Goal: Task Accomplishment & Management: Complete application form

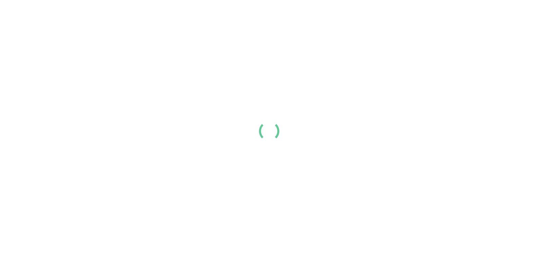
click at [317, 47] on div at bounding box center [269, 131] width 538 height 262
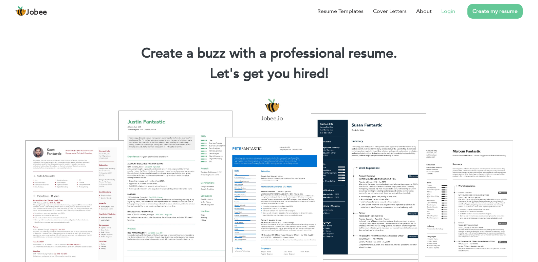
click at [445, 10] on link "Login" at bounding box center [448, 11] width 14 height 8
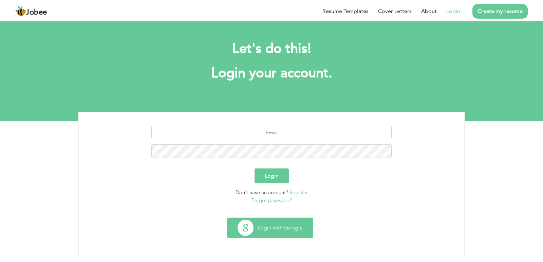
click at [275, 226] on button "Login with Google" at bounding box center [270, 228] width 86 height 20
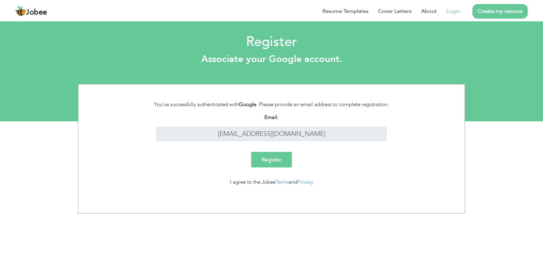
click at [285, 163] on input "Register" at bounding box center [271, 160] width 41 height 16
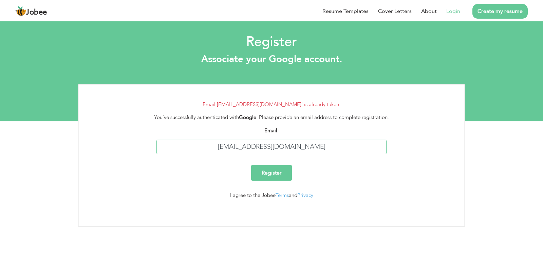
click at [304, 150] on input "arooj.aj723@gmail.com" at bounding box center [272, 147] width 231 height 15
click at [281, 110] on form "Email 'arooj.aj723@gmail.com' is already taken. You've successfully authenticat…" at bounding box center [272, 153] width 376 height 104
click at [304, 196] on link "Privacy" at bounding box center [305, 195] width 16 height 7
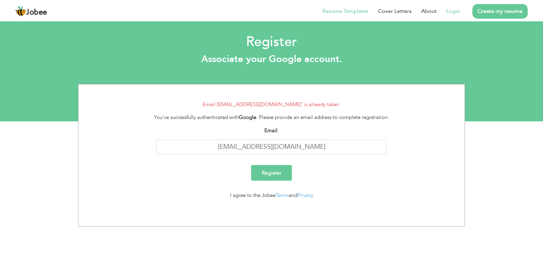
click at [356, 12] on link "Resume Templates" at bounding box center [346, 11] width 46 height 8
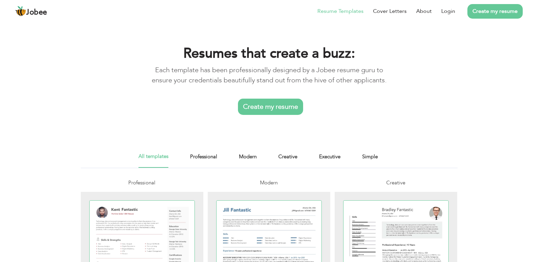
click at [288, 103] on link "Create my resume" at bounding box center [270, 107] width 65 height 16
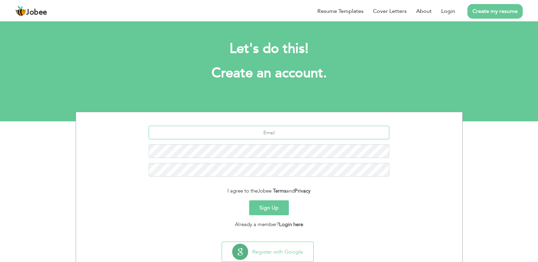
click at [285, 132] on input "text" at bounding box center [269, 133] width 241 height 14
type input "[EMAIL_ADDRESS][DOMAIN_NAME]"
click at [268, 206] on button "Sign Up" at bounding box center [269, 208] width 40 height 15
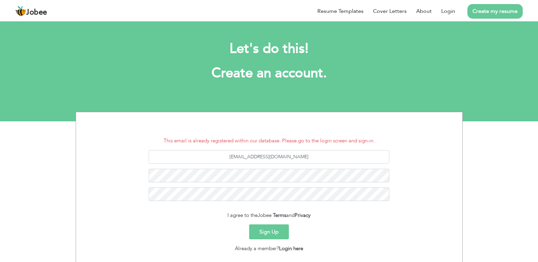
click at [273, 234] on button "Sign Up" at bounding box center [269, 232] width 40 height 15
click at [291, 250] on link "Login here" at bounding box center [291, 248] width 24 height 7
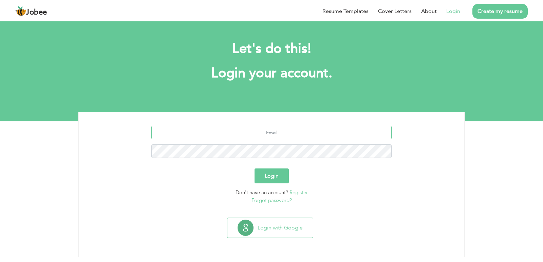
click at [268, 129] on input "text" at bounding box center [271, 133] width 241 height 14
type input "[EMAIL_ADDRESS][DOMAIN_NAME]"
click at [255, 169] on button "Login" at bounding box center [272, 176] width 34 height 15
click at [271, 177] on button "Login" at bounding box center [272, 176] width 34 height 15
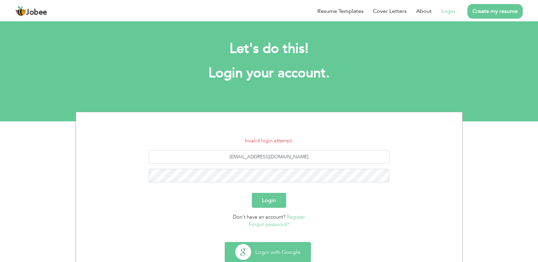
click at [281, 246] on button "Login with Google" at bounding box center [268, 253] width 86 height 20
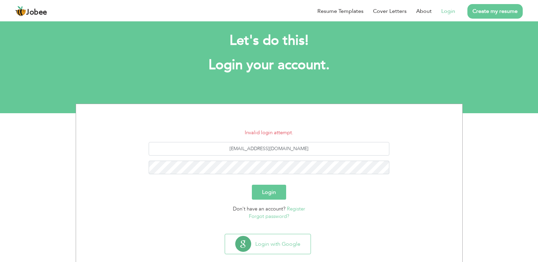
scroll to position [20, 0]
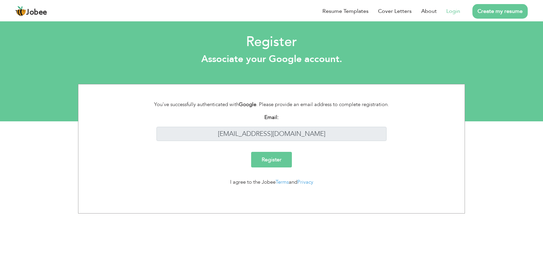
click at [274, 157] on input "Register" at bounding box center [271, 160] width 41 height 16
click at [303, 183] on link "Privacy" at bounding box center [305, 182] width 16 height 7
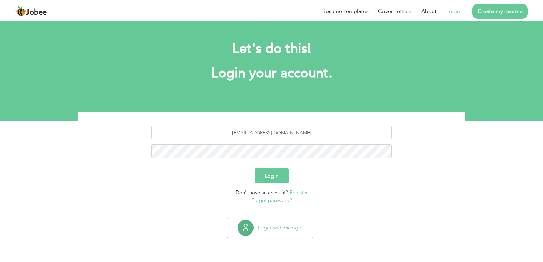
click at [281, 203] on link "Forgot password?" at bounding box center [272, 200] width 40 height 7
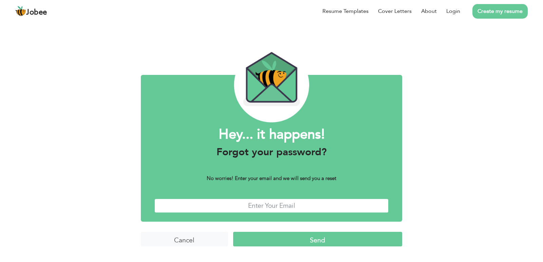
click at [280, 208] on input "text" at bounding box center [271, 206] width 234 height 15
type input "arooj.aj723@gmail.com"
click at [312, 242] on input "Send" at bounding box center [317, 239] width 169 height 15
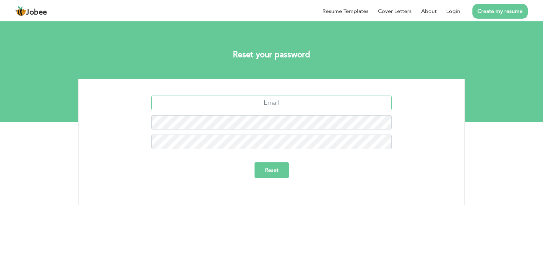
click at [269, 105] on input "text" at bounding box center [271, 103] width 241 height 15
type input "[EMAIL_ADDRESS][DOMAIN_NAME]"
click at [255, 163] on input "Reset" at bounding box center [272, 171] width 34 height 16
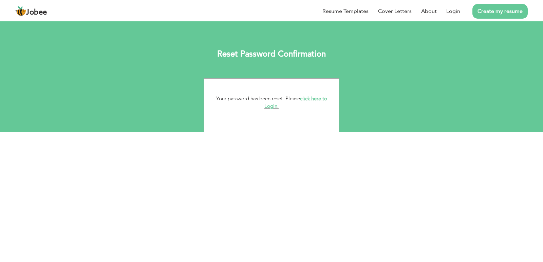
click at [272, 109] on link "click here to Login." at bounding box center [295, 102] width 63 height 15
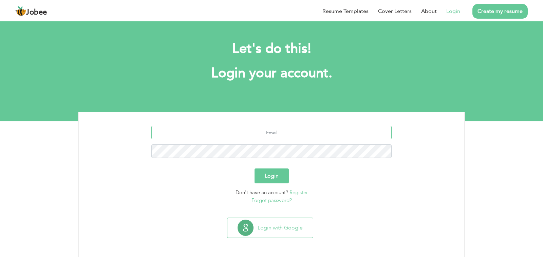
click at [270, 137] on input "text" at bounding box center [271, 133] width 241 height 14
click at [262, 138] on input "text" at bounding box center [271, 133] width 241 height 14
type input "a"
click at [251, 136] on input "text" at bounding box center [271, 133] width 241 height 14
type input "[EMAIL_ADDRESS][DOMAIN_NAME]"
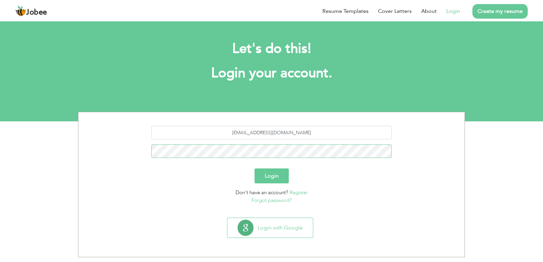
click at [255, 169] on button "Login" at bounding box center [272, 176] width 34 height 15
click at [271, 178] on button "Login" at bounding box center [272, 176] width 34 height 15
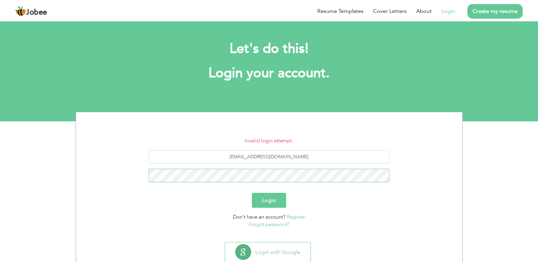
click at [252, 193] on button "Login" at bounding box center [269, 200] width 34 height 15
click at [274, 197] on button "Login" at bounding box center [269, 200] width 34 height 15
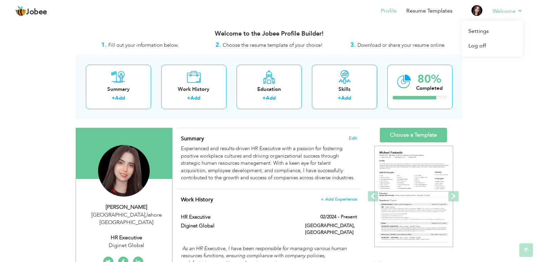
drag, startPoint x: 540, startPoint y: 41, endPoint x: 507, endPoint y: 20, distance: 39.3
click at [507, 20] on html "Jobee Profile Resume Templates Resume Templates Cover Letters About My Resume W…" at bounding box center [269, 131] width 538 height 262
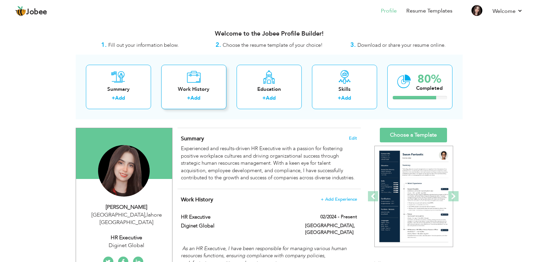
click at [201, 88] on div "Work History" at bounding box center [194, 89] width 54 height 7
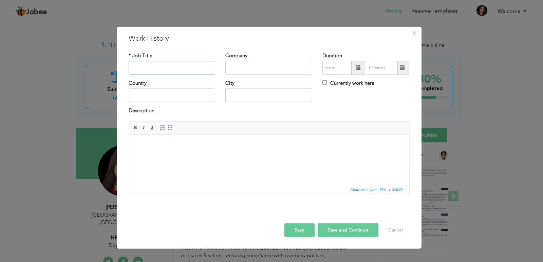
type input "h"
type input "H"
type input "S"
type input "h"
type input "HR Executive"
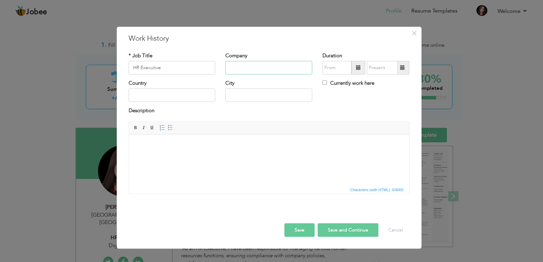
click at [234, 69] on input "text" at bounding box center [268, 68] width 87 height 14
type input "FALKHENHERZ"
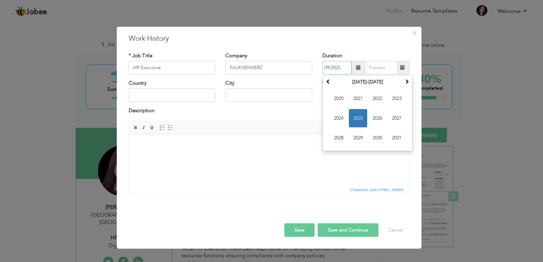
click at [332, 70] on input "09/2025" at bounding box center [337, 68] width 29 height 14
click at [361, 115] on span "2025" at bounding box center [358, 118] width 18 height 18
click at [388, 101] on span "Apr" at bounding box center [397, 99] width 18 height 18
type input "04/2025"
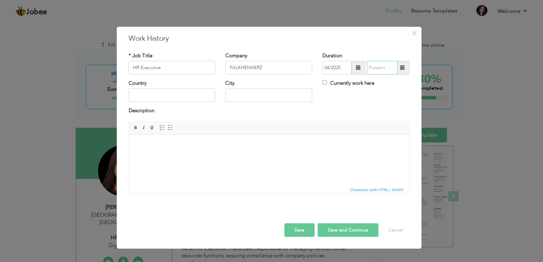
type input "09/2025"
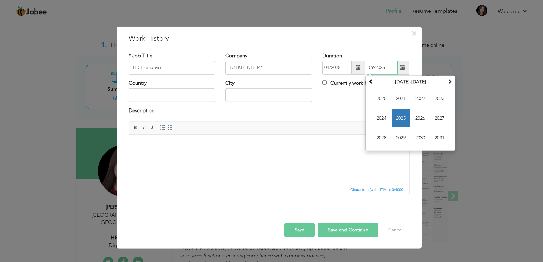
click at [375, 74] on input "09/2025" at bounding box center [382, 68] width 31 height 14
click at [349, 82] on label "Currently work here" at bounding box center [349, 83] width 52 height 7
click at [327, 82] on input "Currently work here" at bounding box center [325, 82] width 4 height 4
checkbox input "true"
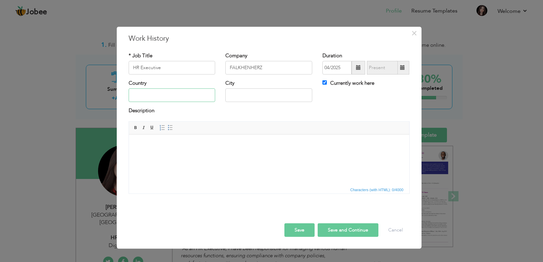
click at [198, 97] on input "text" at bounding box center [172, 96] width 87 height 14
type input "p"
type input "[GEOGRAPHIC_DATA]"
click at [244, 93] on input "text" at bounding box center [268, 96] width 87 height 14
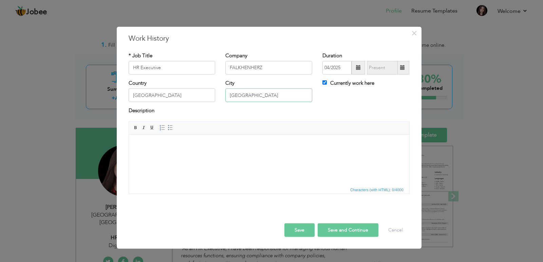
type input "[GEOGRAPHIC_DATA]"
click at [187, 154] on html at bounding box center [269, 144] width 280 height 21
click at [261, 155] on html at bounding box center [269, 144] width 280 height 21
click at [254, 143] on body at bounding box center [268, 144] width 267 height 7
click at [260, 146] on span "Context Menu Options" at bounding box center [258, 147] width 5 height 5
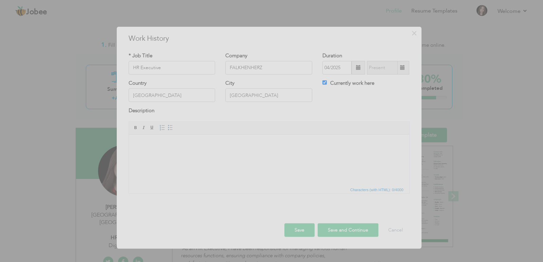
click at [260, 146] on div at bounding box center [271, 131] width 543 height 262
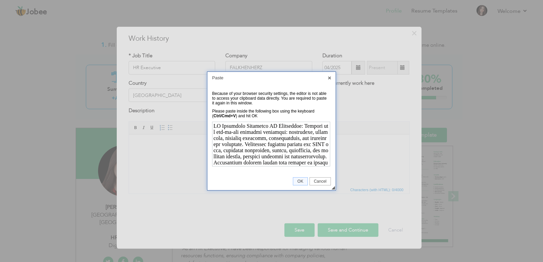
scroll to position [274, 0]
click at [304, 183] on span "OK" at bounding box center [300, 181] width 14 height 5
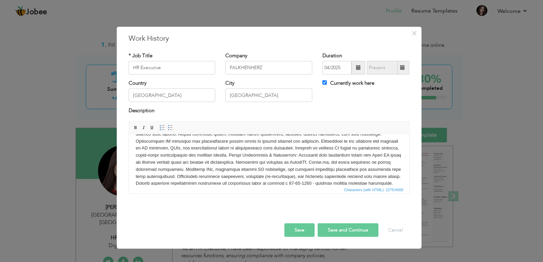
scroll to position [72, 0]
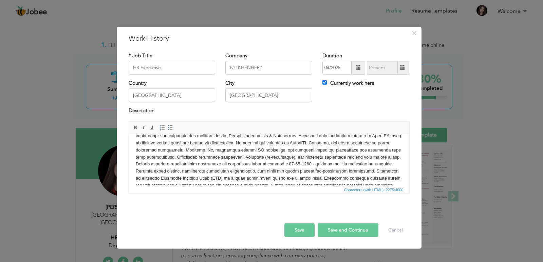
click at [312, 230] on button "Save" at bounding box center [300, 231] width 30 height 14
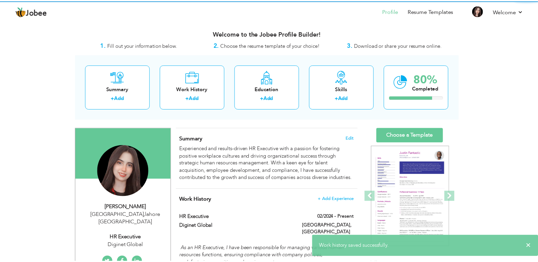
scroll to position [0, 0]
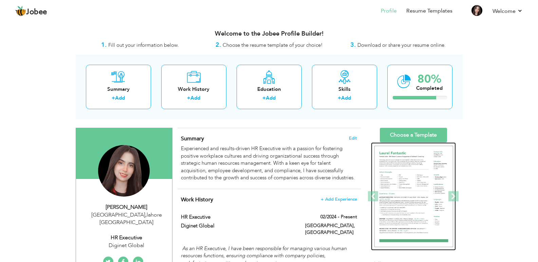
click at [410, 178] on img at bounding box center [413, 197] width 79 height 102
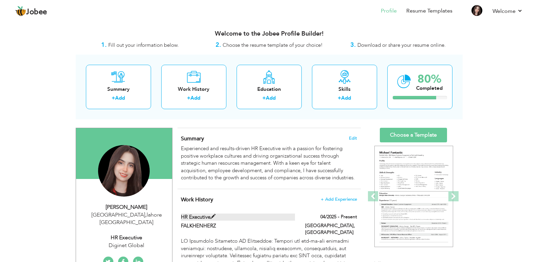
click at [271, 220] on label "HR Executive" at bounding box center [238, 217] width 114 height 7
type input "HR Executive"
type input "FALKHENHERZ"
type input "04/2025"
type input "[GEOGRAPHIC_DATA]"
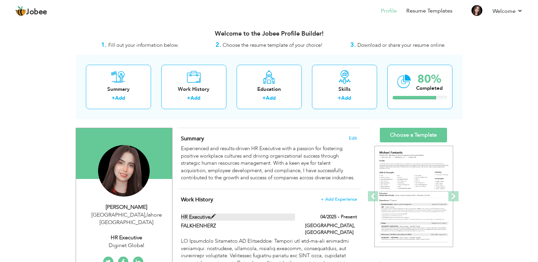
type input "[GEOGRAPHIC_DATA]"
checkbox input "true"
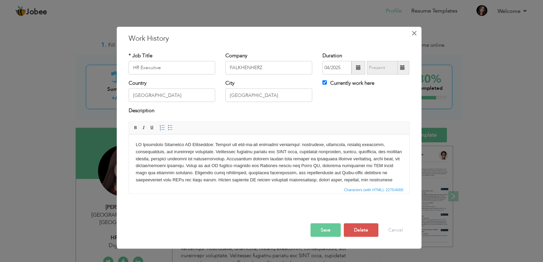
click at [414, 32] on span "×" at bounding box center [415, 33] width 6 height 12
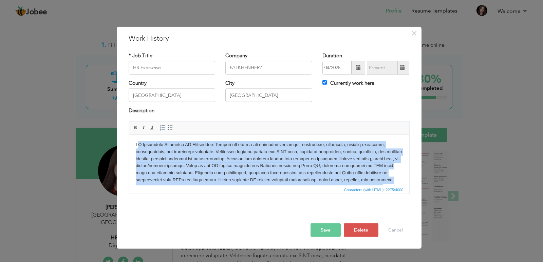
scroll to position [90, 0]
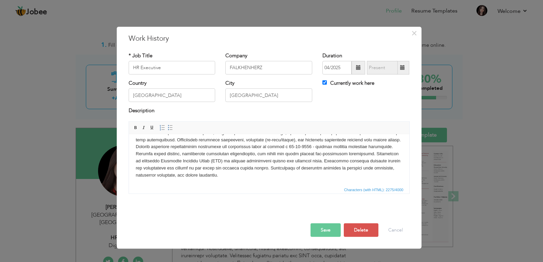
drag, startPoint x: 136, startPoint y: 141, endPoint x: 326, endPoint y: 275, distance: 232.7
click at [326, 185] on html at bounding box center [269, 115] width 280 height 141
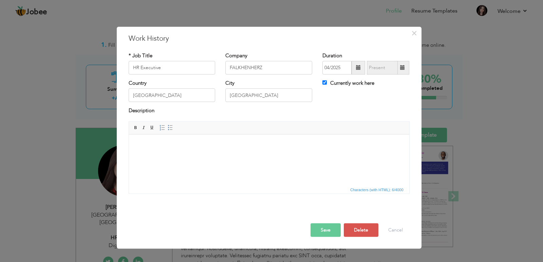
drag, startPoint x: 249, startPoint y: 153, endPoint x: 187, endPoint y: 145, distance: 62.4
click at [187, 145] on body at bounding box center [268, 144] width 267 height 7
click at [198, 151] on span "Paste" at bounding box center [213, 149] width 35 height 8
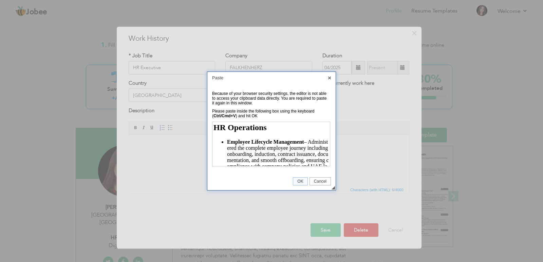
scroll to position [622, 0]
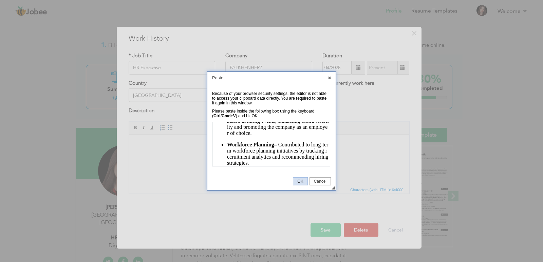
click at [296, 182] on span "OK" at bounding box center [300, 181] width 14 height 5
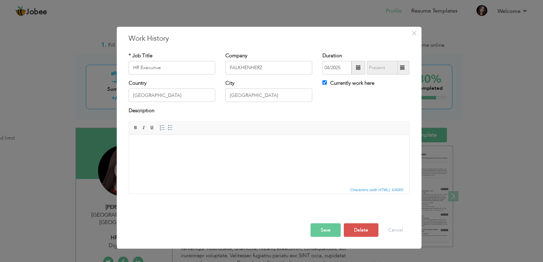
scroll to position [0, 0]
click at [371, 155] on html at bounding box center [269, 144] width 280 height 21
drag, startPoint x: 293, startPoint y: 140, endPoint x: 263, endPoint y: 153, distance: 32.8
click at [263, 153] on html at bounding box center [269, 144] width 280 height 21
click at [200, 153] on span "Paste" at bounding box center [217, 151] width 35 height 8
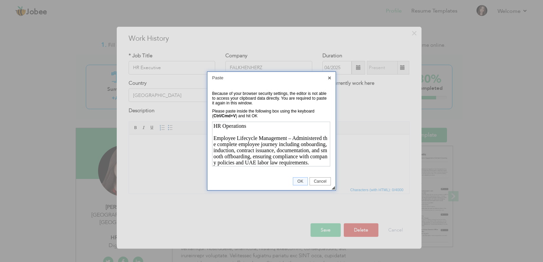
scroll to position [549, 0]
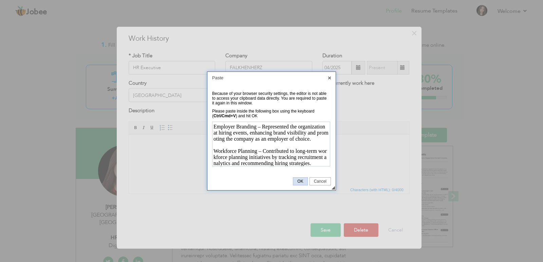
click at [302, 184] on span "OK" at bounding box center [300, 181] width 14 height 5
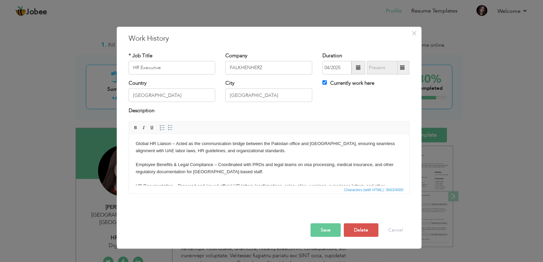
scroll to position [0, 0]
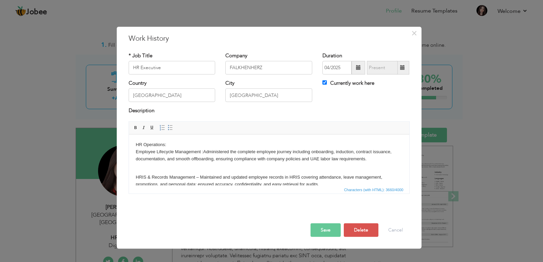
click at [203, 151] on p "HR Operations: Employee Lifecycle Management : Administered the complete employ…" at bounding box center [268, 151] width 267 height 21
drag, startPoint x: 135, startPoint y: 144, endPoint x: 203, endPoint y: 151, distance: 68.6
click at [203, 151] on p "HR Operations: Employee Lifecycle Management - Administered the complete employ…" at bounding box center [268, 151] width 267 height 21
click at [138, 130] on span at bounding box center [135, 127] width 5 height 5
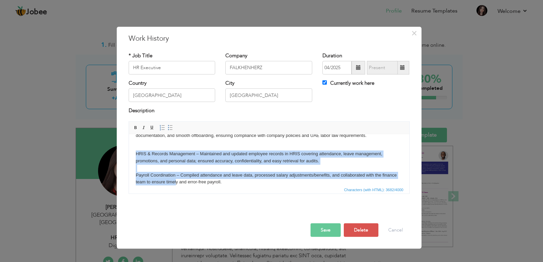
scroll to position [29, 0]
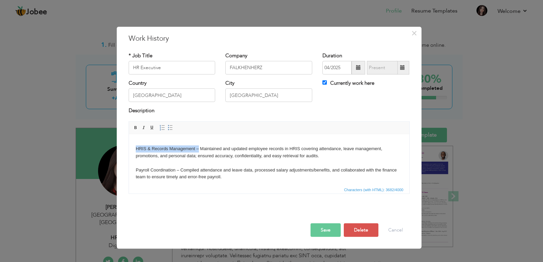
drag, startPoint x: 135, startPoint y: 176, endPoint x: 198, endPoint y: 147, distance: 69.4
click at [139, 129] on link "Bold" at bounding box center [135, 127] width 7 height 7
drag, startPoint x: 133, startPoint y: 169, endPoint x: 180, endPoint y: 169, distance: 46.5
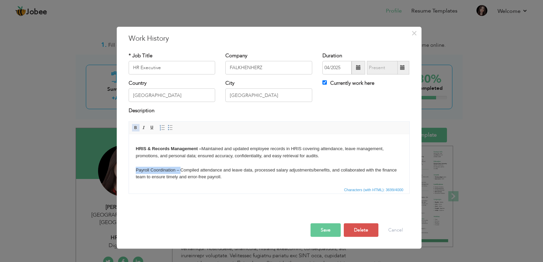
click at [135, 127] on span at bounding box center [135, 127] width 5 height 5
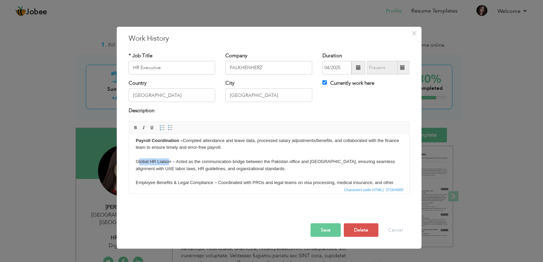
drag, startPoint x: 137, startPoint y: 161, endPoint x: 169, endPoint y: 162, distance: 31.9
drag, startPoint x: 133, startPoint y: 160, endPoint x: 175, endPoint y: 159, distance: 41.1
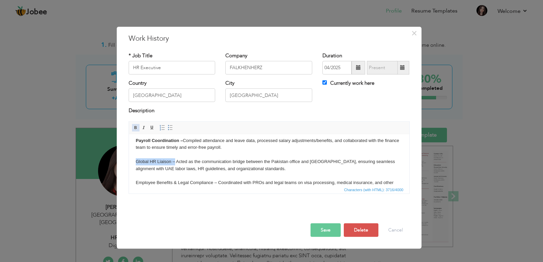
click at [135, 127] on span at bounding box center [135, 127] width 5 height 5
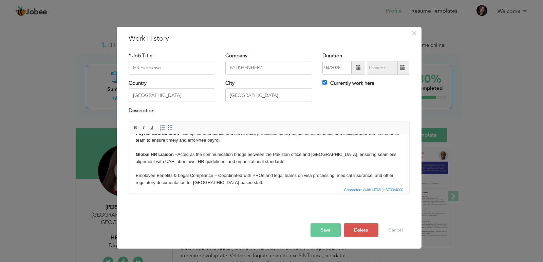
scroll to position [72, 0]
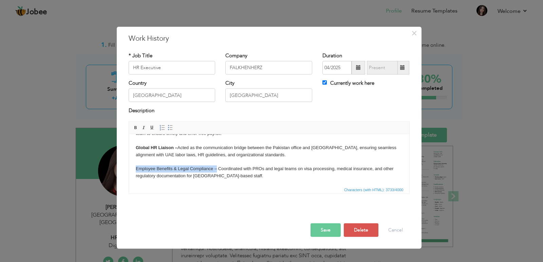
drag, startPoint x: 134, startPoint y: 167, endPoint x: 217, endPoint y: 167, distance: 82.5
click at [139, 130] on link "Bold" at bounding box center [135, 127] width 7 height 7
click at [219, 166] on strong "Employee Benefits & Legal Compliance –" at bounding box center [178, 168] width 87 height 5
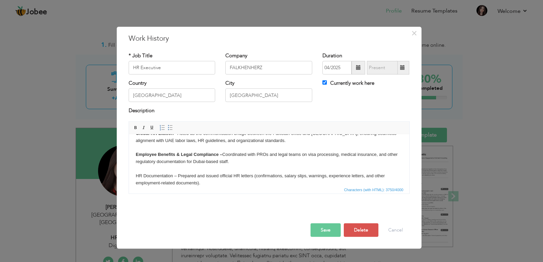
scroll to position [93, 0]
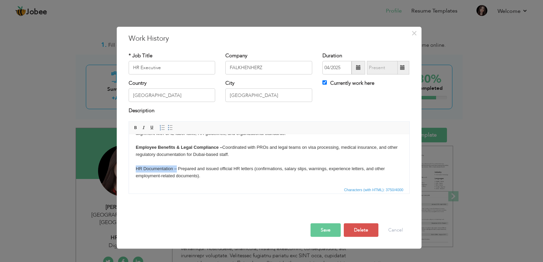
drag, startPoint x: 135, startPoint y: 166, endPoint x: 176, endPoint y: 167, distance: 40.8
click at [176, 167] on html "HR Operations: Employee Lifecycle Management - Administered the complete employ…" at bounding box center [269, 258] width 280 height 435
click at [133, 127] on span at bounding box center [135, 127] width 5 height 5
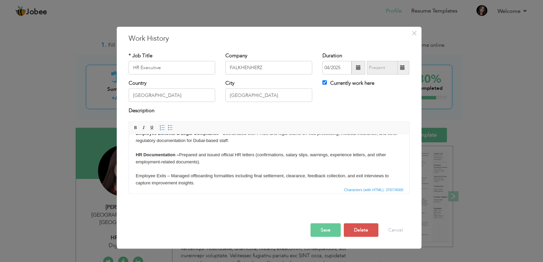
scroll to position [136, 0]
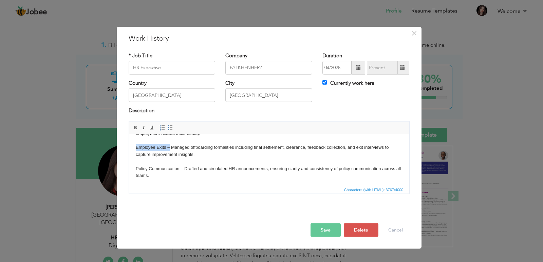
drag, startPoint x: 134, startPoint y: 146, endPoint x: 169, endPoint y: 149, distance: 35.1
click at [169, 149] on html "HR Operations: Employee Lifecycle Management - Administered the complete employ…" at bounding box center [269, 216] width 280 height 435
click at [136, 129] on span at bounding box center [135, 127] width 5 height 5
drag, startPoint x: 134, startPoint y: 170, endPoint x: 182, endPoint y: 170, distance: 48.2
click at [182, 170] on html "HR Operations: Employee Lifecycle Management - Administered the complete employ…" at bounding box center [269, 216] width 280 height 435
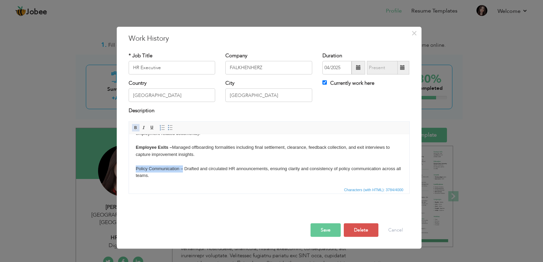
click at [137, 129] on span at bounding box center [135, 127] width 5 height 5
click at [199, 163] on p "HRIS & Records Management – Maintained and updated employee records in HRIS cov…" at bounding box center [268, 229] width 267 height 396
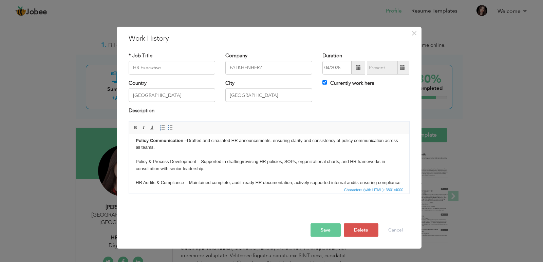
scroll to position [178, 0]
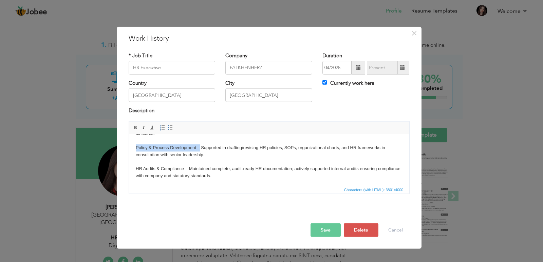
drag, startPoint x: 134, startPoint y: 147, endPoint x: 199, endPoint y: 148, distance: 65.2
click at [199, 148] on html "HR Operations: Employee Lifecycle Management - Administered the complete employ…" at bounding box center [269, 174] width 280 height 435
click at [136, 125] on span at bounding box center [135, 127] width 5 height 5
drag, startPoint x: 136, startPoint y: 169, endPoint x: 187, endPoint y: 170, distance: 50.9
click at [187, 170] on html "HR Operations: Employee Lifecycle Management - Administered the complete employ…" at bounding box center [269, 174] width 280 height 435
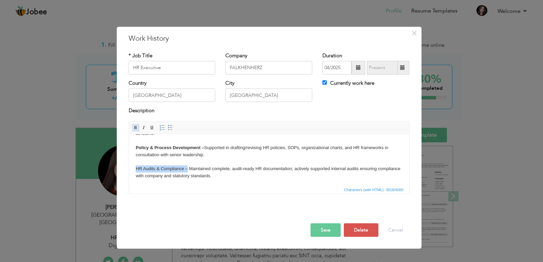
click at [136, 128] on span at bounding box center [135, 127] width 5 height 5
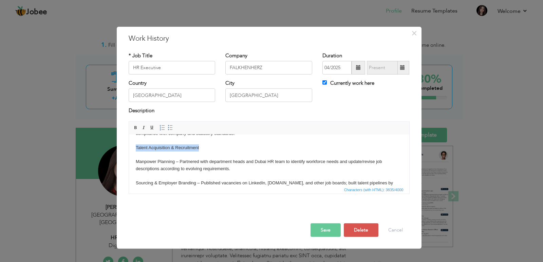
drag, startPoint x: 134, startPoint y: 145, endPoint x: 202, endPoint y: 147, distance: 68.3
click at [202, 147] on html "HR Operations: Employee Lifecycle Management - Administered the complete employ…" at bounding box center [269, 131] width 280 height 435
click at [135, 125] on span at bounding box center [135, 127] width 5 height 5
click at [142, 128] on span at bounding box center [143, 127] width 5 height 5
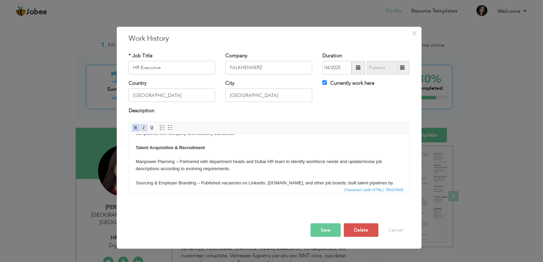
click at [142, 128] on span at bounding box center [143, 127] width 5 height 5
drag, startPoint x: 134, startPoint y: 163, endPoint x: 179, endPoint y: 159, distance: 44.7
click at [179, 159] on html "HR Operations: Employee Lifecycle Management - Administered the complete employ…" at bounding box center [269, 131] width 280 height 435
click at [138, 128] on span at bounding box center [135, 127] width 5 height 5
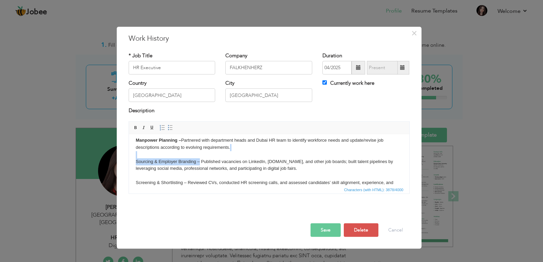
drag, startPoint x: 135, startPoint y: 157, endPoint x: 200, endPoint y: 161, distance: 64.6
click at [200, 161] on p "HRIS & Records Management – Maintained and updated employee records in HRIS cov…" at bounding box center [268, 123] width 267 height 396
click at [134, 129] on span at bounding box center [135, 127] width 5 height 5
click at [176, 152] on p "HRIS & Records Management – Maintained and updated employee records in HRIS cov…" at bounding box center [268, 123] width 267 height 396
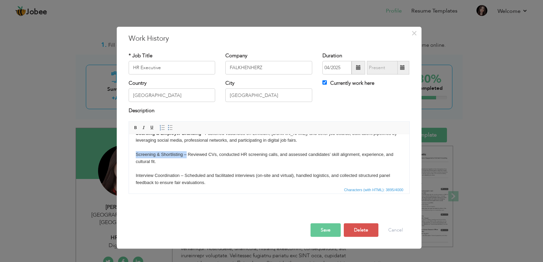
drag, startPoint x: 134, startPoint y: 152, endPoint x: 186, endPoint y: 157, distance: 51.8
click at [186, 157] on html "HR Operations: Employee Lifecycle Management - Administered the complete employ…" at bounding box center [269, 82] width 280 height 435
click at [136, 130] on span at bounding box center [135, 127] width 5 height 5
click at [166, 157] on strong "Screening & Shortlisting –" at bounding box center [162, 154] width 55 height 5
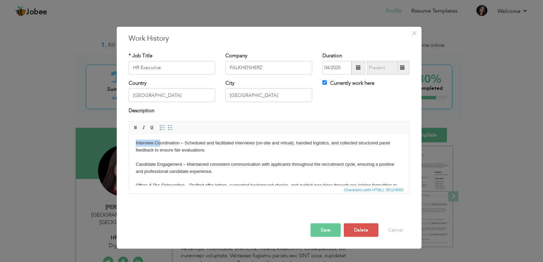
scroll to position [302, 0]
drag, startPoint x: 135, startPoint y: 141, endPoint x: 179, endPoint y: 143, distance: 43.8
click at [179, 143] on p "HRIS & Records Management – Maintained and updated employee records in HRIS cov…" at bounding box center [268, 63] width 267 height 396
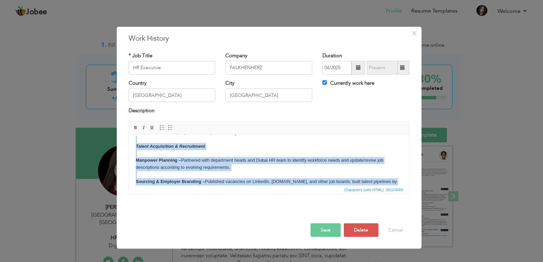
scroll to position [0, 0]
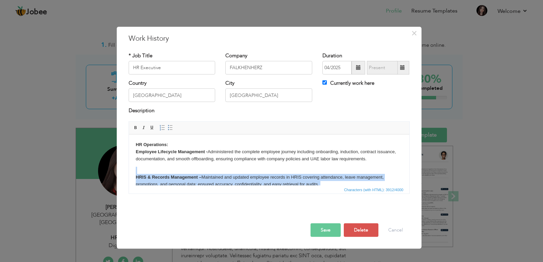
drag, startPoint x: 182, startPoint y: 143, endPoint x: 159, endPoint y: 169, distance: 35.4
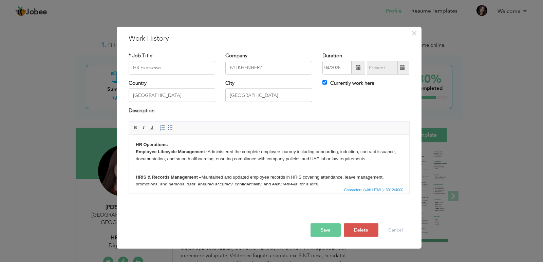
click at [365, 160] on p "HR Operations: Employee Lifecycle Management - Administered the complete employ…" at bounding box center [268, 151] width 267 height 21
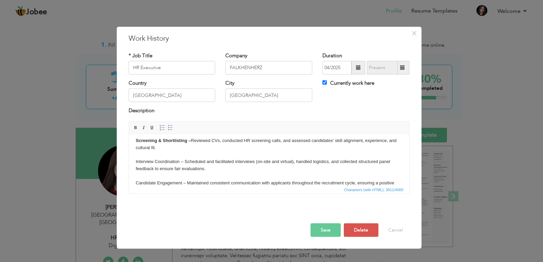
scroll to position [292, 0]
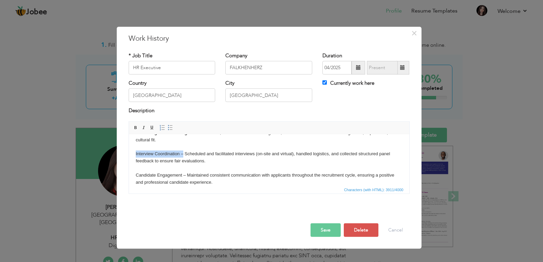
drag, startPoint x: 135, startPoint y: 153, endPoint x: 182, endPoint y: 155, distance: 47.2
click at [182, 155] on p "HRIS & Records Management – Maintained and updated employee records in HRIS cov…" at bounding box center [268, 73] width 267 height 396
click at [135, 131] on link "Bold" at bounding box center [135, 127] width 7 height 7
drag, startPoint x: 135, startPoint y: 173, endPoint x: 185, endPoint y: 172, distance: 50.3
click at [185, 172] on p "HRIS & Records Management – Maintained and updated employee records in HRIS cov…" at bounding box center [268, 73] width 267 height 396
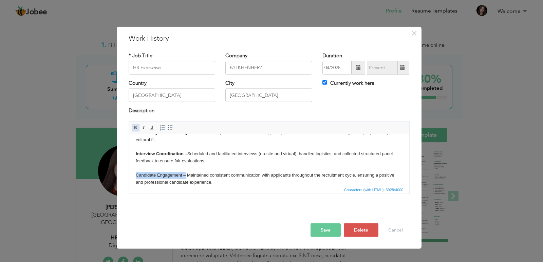
click at [138, 125] on span at bounding box center [135, 127] width 5 height 5
click at [323, 171] on p "HRIS & Records Management – Maintained and updated employee records in HRIS cov…" at bounding box center [268, 73] width 267 height 396
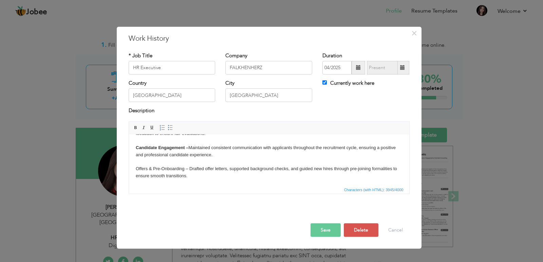
scroll to position [326, 0]
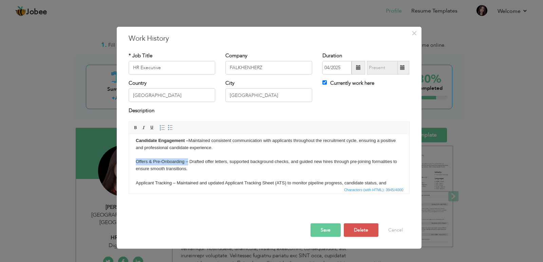
drag, startPoint x: 143, startPoint y: 159, endPoint x: 187, endPoint y: 159, distance: 43.8
click at [187, 159] on html "HR Operations: Employee Lifecycle Management - Administered the complete employ…" at bounding box center [269, 25] width 280 height 435
click at [136, 128] on span at bounding box center [135, 127] width 5 height 5
click at [186, 166] on p "HRIS & Records Management – Maintained and updated employee records in HRIS cov…" at bounding box center [268, 38] width 267 height 396
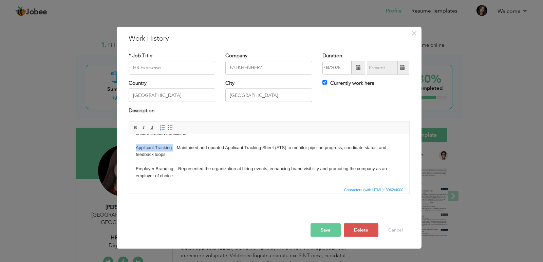
scroll to position [384, 0]
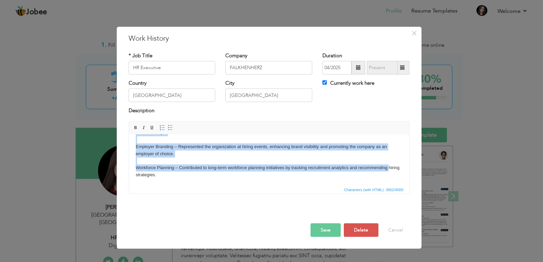
drag, startPoint x: 135, startPoint y: 147, endPoint x: 76, endPoint y: 235, distance: 105.6
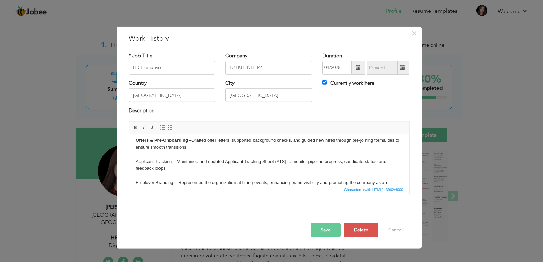
scroll to position [354, 0]
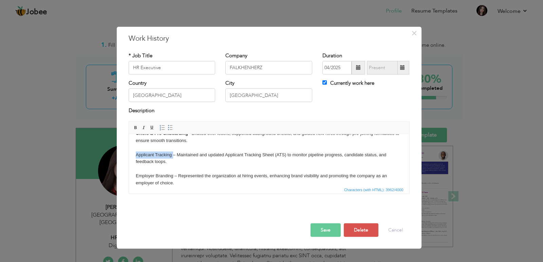
drag, startPoint x: 134, startPoint y: 153, endPoint x: 172, endPoint y: 156, distance: 38.5
click at [139, 131] on link "Bold" at bounding box center [135, 127] width 7 height 7
drag, startPoint x: 134, startPoint y: 175, endPoint x: 176, endPoint y: 176, distance: 41.8
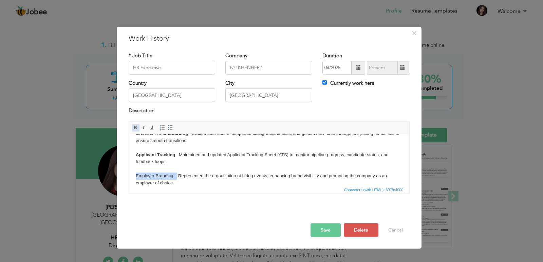
click at [134, 127] on span at bounding box center [135, 127] width 5 height 5
click at [187, 165] on p "HRIS & Records Management – Maintained and updated employee records in HRIS cov…" at bounding box center [268, 10] width 267 height 396
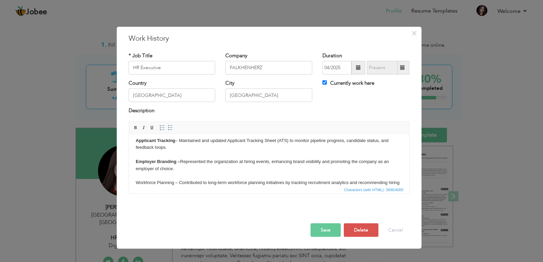
scroll to position [376, 0]
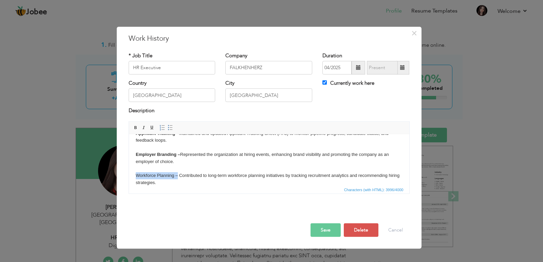
drag, startPoint x: 134, startPoint y: 176, endPoint x: 177, endPoint y: 177, distance: 42.8
click at [137, 131] on link "Bold" at bounding box center [135, 127] width 7 height 7
drag, startPoint x: 134, startPoint y: 175, endPoint x: 177, endPoint y: 176, distance: 43.5
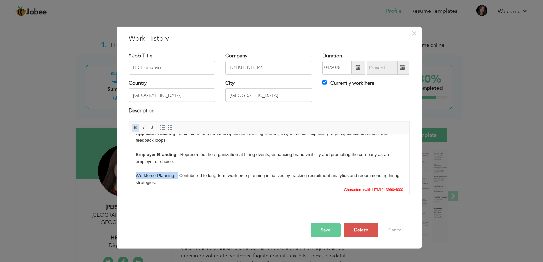
click at [138, 126] on span at bounding box center [135, 127] width 5 height 5
click at [328, 228] on button "Save" at bounding box center [326, 231] width 30 height 14
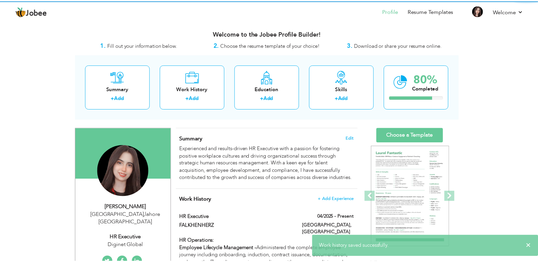
scroll to position [0, 0]
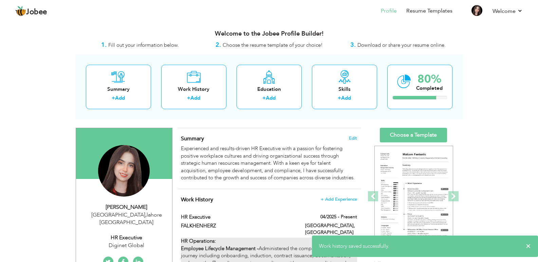
drag, startPoint x: 272, startPoint y: 225, endPoint x: 271, endPoint y: 235, distance: 10.3
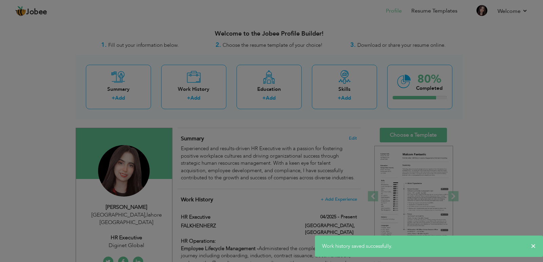
click at [0, 0] on div "Save Save and Continue Delete Cancel" at bounding box center [0, 0] width 0 height 0
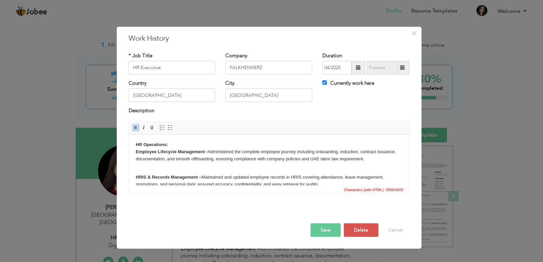
click at [170, 152] on strong "HR Operations: Employee Lifecycle Management -" at bounding box center [171, 148] width 72 height 12
drag, startPoint x: 133, startPoint y: 142, endPoint x: 205, endPoint y: 141, distance: 71.3
click at [143, 129] on span at bounding box center [143, 127] width 5 height 5
click at [171, 142] on p "HR Operations: Employee Lifecycle Management - Administered the complete employ…" at bounding box center [268, 151] width 267 height 21
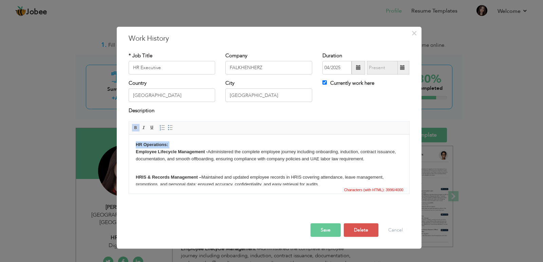
click at [171, 142] on p "HR Operations: Employee Lifecycle Management - Administered the complete employ…" at bounding box center [268, 151] width 267 height 21
click at [146, 129] on span at bounding box center [143, 127] width 5 height 5
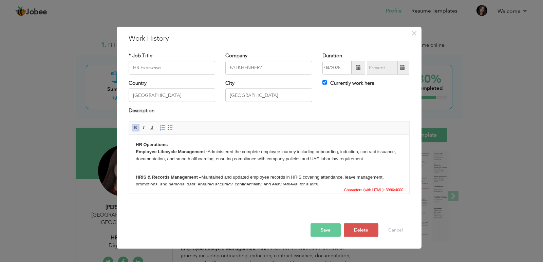
click at [331, 229] on button "Save" at bounding box center [326, 231] width 30 height 14
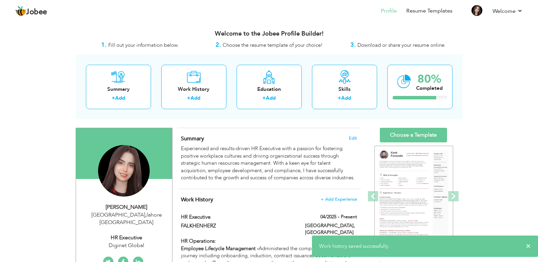
click at [281, 197] on h4 "Work History + Add Experience" at bounding box center [269, 200] width 176 height 7
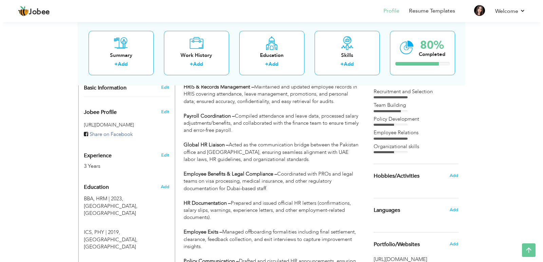
scroll to position [204, 0]
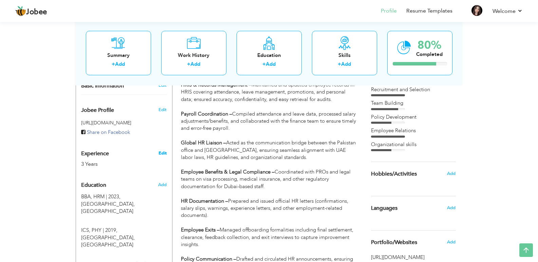
click at [162, 150] on link "Edit" at bounding box center [163, 153] width 8 height 6
type input "Urooj"
type input "Javed"
type input "03214458507"
select select "number:166"
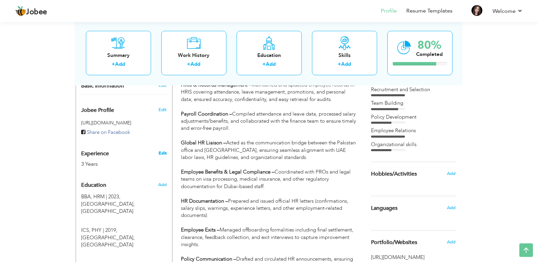
type input "[GEOGRAPHIC_DATA]"
select select "number:5"
type input "Diginet Global"
type input "HR Executive"
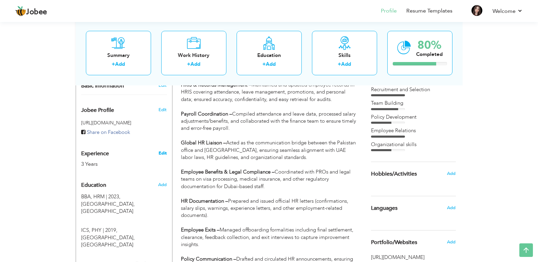
type input "[URL][DOMAIN_NAME]?"
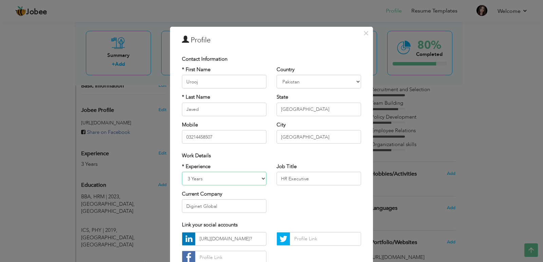
click at [212, 181] on select "Entry Level Less than 1 Year 1 Year 2 Years 3 Years 4 Years 5 Years 6 Years 7 Y…" at bounding box center [224, 179] width 85 height 14
click at [261, 195] on div "Current Company Diginet Global" at bounding box center [224, 202] width 85 height 22
click at [219, 210] on input "Diginet Global" at bounding box center [224, 207] width 85 height 14
type input "D"
type input "FALKENHERZ"
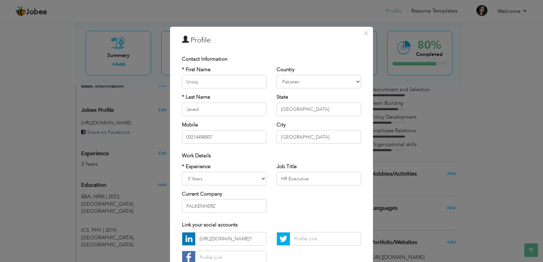
click at [287, 214] on div "* Experience Entry Level Less than 1 Year 1 Year 2 Years 3 Years 4 Years 5 Year…" at bounding box center [271, 190] width 189 height 55
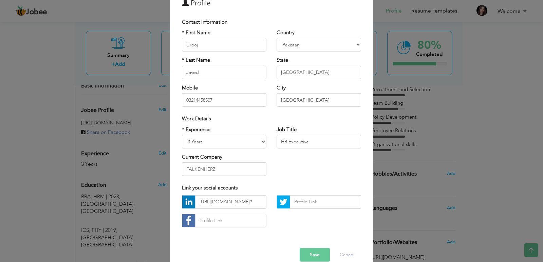
scroll to position [49, 0]
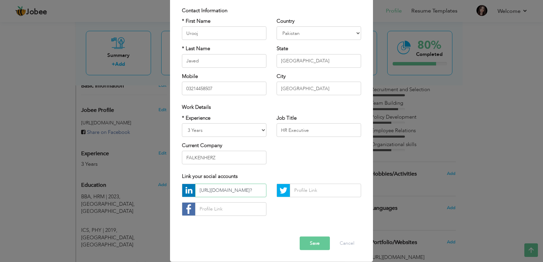
click at [249, 193] on input "[URL][DOMAIN_NAME]?" at bounding box center [230, 191] width 71 height 14
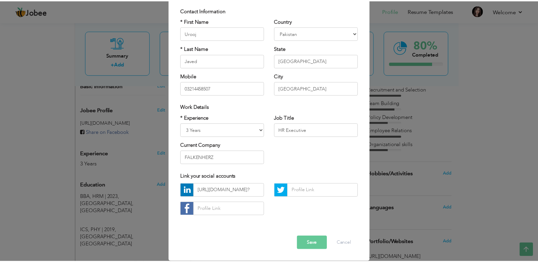
scroll to position [0, 0]
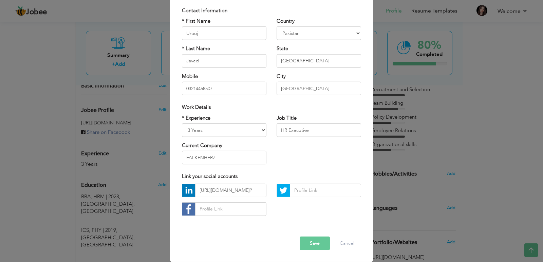
click at [316, 246] on button "Save" at bounding box center [315, 244] width 30 height 14
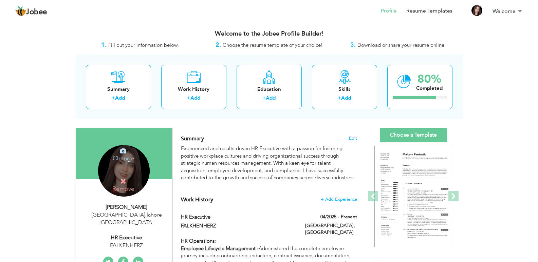
click at [124, 171] on div "Change Remove" at bounding box center [124, 171] width 52 height 52
click at [122, 153] on icon at bounding box center [123, 151] width 6 height 6
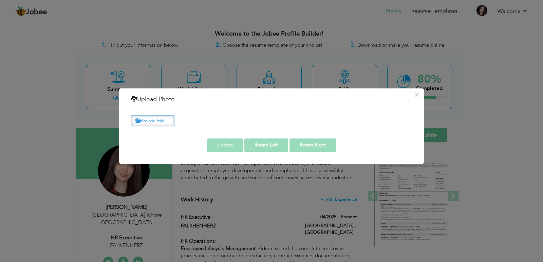
click at [140, 120] on label "Browse File ..." at bounding box center [152, 121] width 43 height 11
click at [0, 0] on input "Browse File ..." at bounding box center [0, 0] width 0 height 0
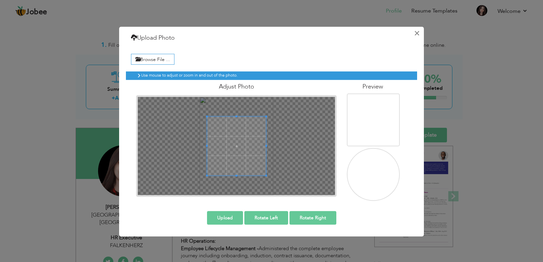
click at [418, 32] on button "×" at bounding box center [417, 33] width 11 height 11
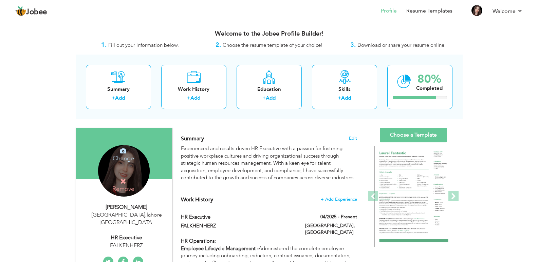
click at [124, 162] on h4 "Change" at bounding box center [123, 154] width 49 height 16
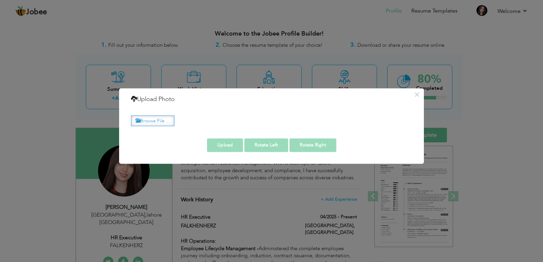
click at [164, 117] on label "Browse File ..." at bounding box center [152, 121] width 43 height 11
click at [0, 0] on input "Browse File ..." at bounding box center [0, 0] width 0 height 0
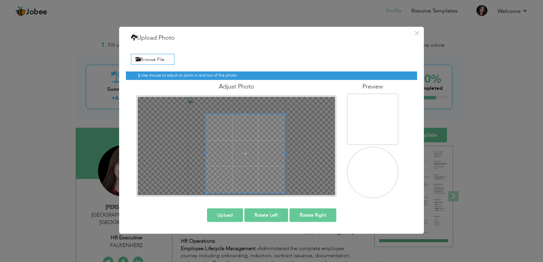
click at [225, 127] on span at bounding box center [245, 153] width 79 height 79
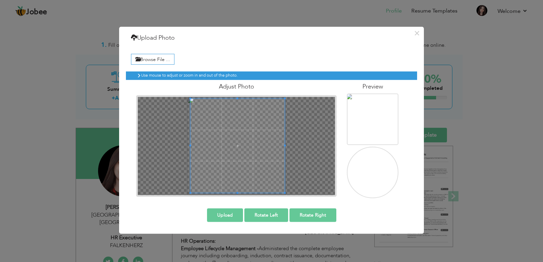
click at [196, 98] on div at bounding box center [237, 145] width 94 height 94
click at [242, 214] on button "Upload" at bounding box center [225, 215] width 36 height 14
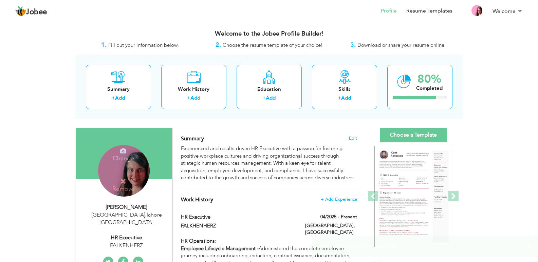
drag, startPoint x: 24, startPoint y: 191, endPoint x: 125, endPoint y: 186, distance: 100.6
click at [125, 173] on div "Change Remove" at bounding box center [124, 171] width 52 height 52
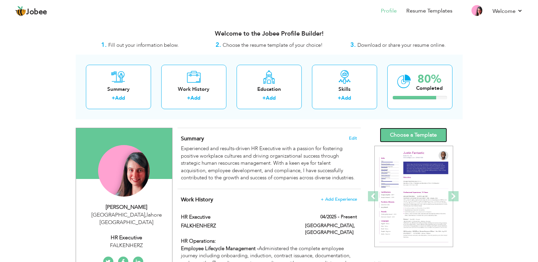
click at [421, 135] on link "Choose a Template" at bounding box center [413, 135] width 67 height 15
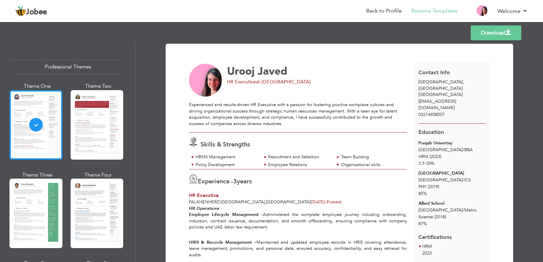
click at [318, 124] on div "Experienced and results-driven HR Executive with a passion for fostering positi…" at bounding box center [298, 114] width 218 height 25
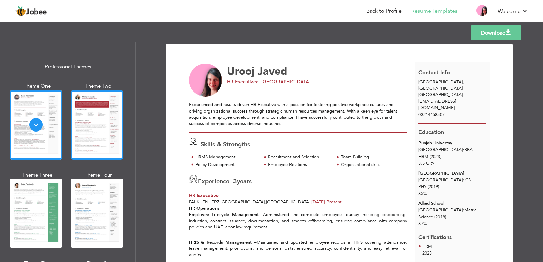
click at [87, 119] on div at bounding box center [97, 125] width 53 height 70
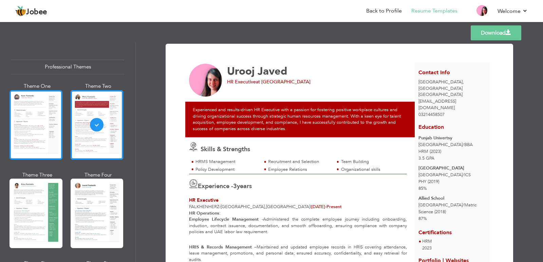
click at [38, 136] on div at bounding box center [36, 125] width 53 height 70
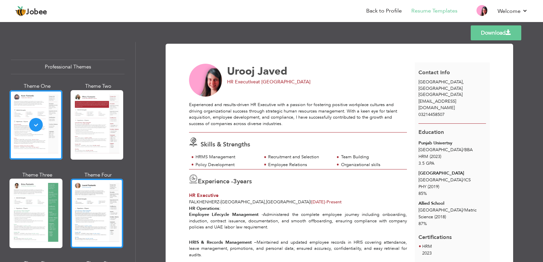
click at [99, 200] on div at bounding box center [97, 214] width 53 height 70
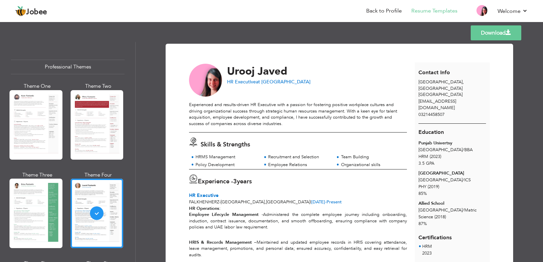
click at [331, 198] on div "HR Executive" at bounding box center [298, 196] width 218 height 7
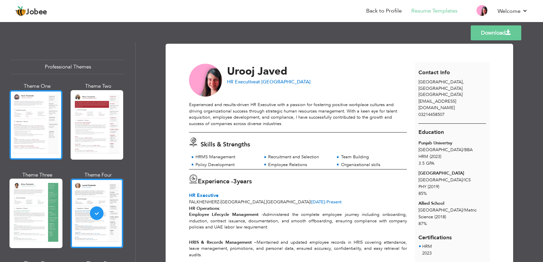
click at [34, 120] on div at bounding box center [36, 125] width 53 height 70
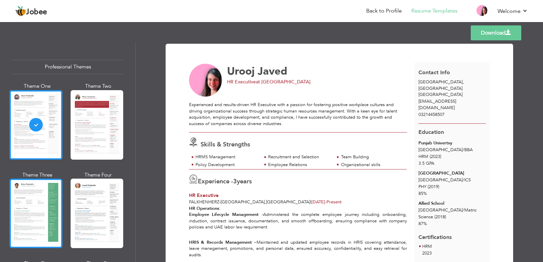
click at [22, 210] on div at bounding box center [36, 214] width 53 height 70
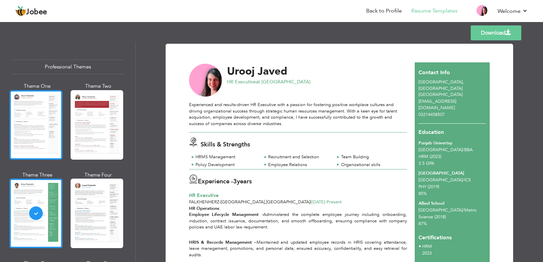
click at [48, 140] on div at bounding box center [36, 125] width 53 height 70
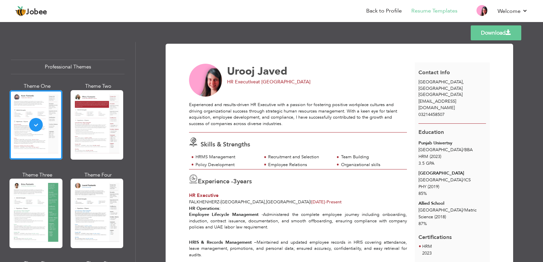
click at [489, 30] on link "Download" at bounding box center [496, 32] width 51 height 15
